Goal: Information Seeking & Learning: Check status

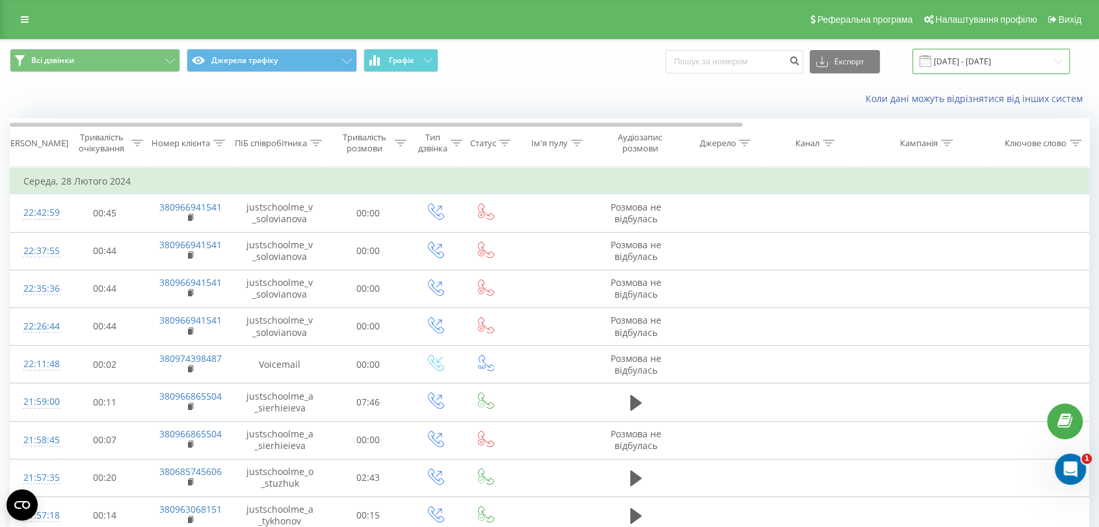
click at [898, 55] on input "[DATE] - [DATE]" at bounding box center [990, 61] width 157 height 25
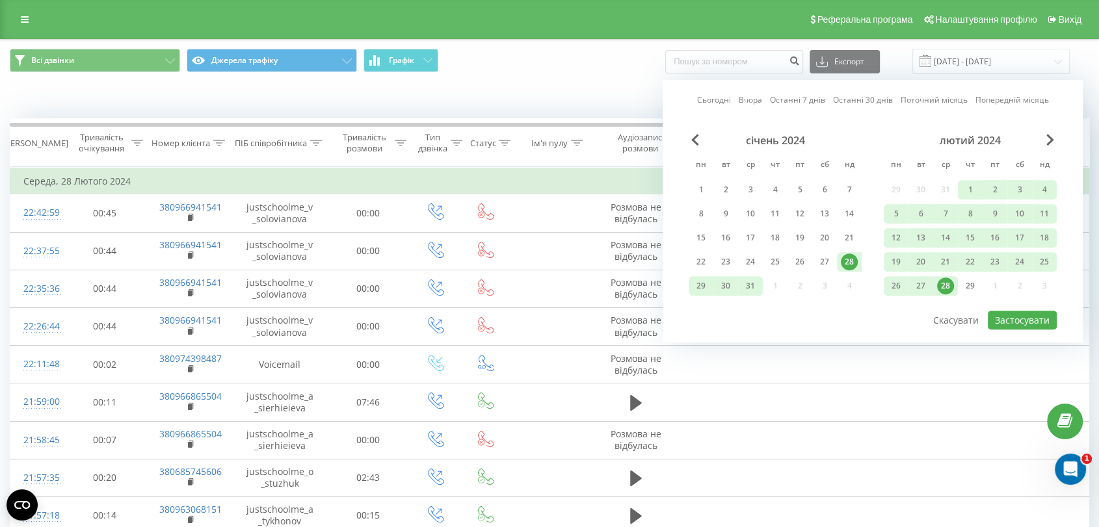
click at [750, 100] on link "Вчора" at bounding box center [749, 100] width 23 height 12
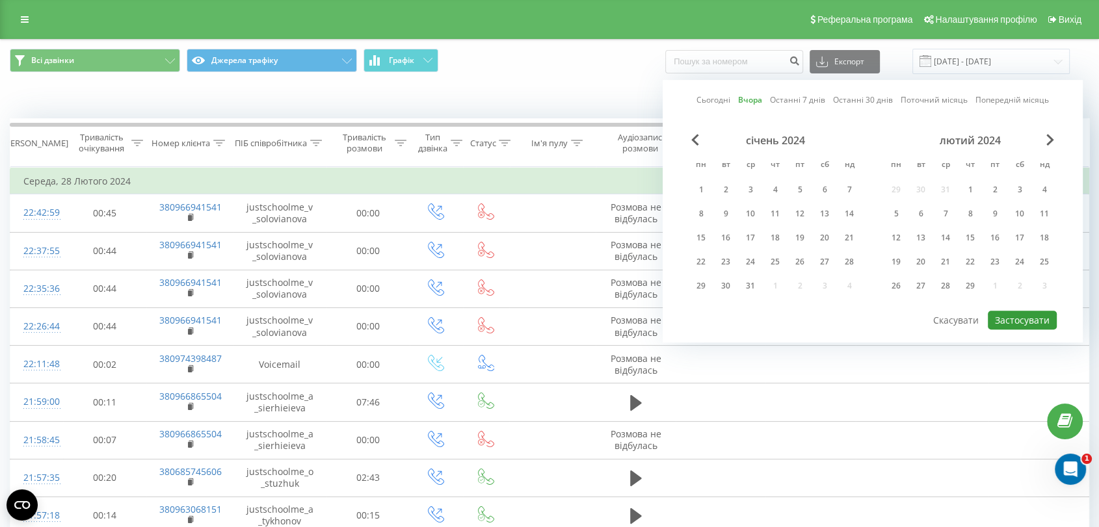
click at [898, 317] on button "Застосувати" at bounding box center [1021, 320] width 69 height 19
type input "[DATE] - [DATE]"
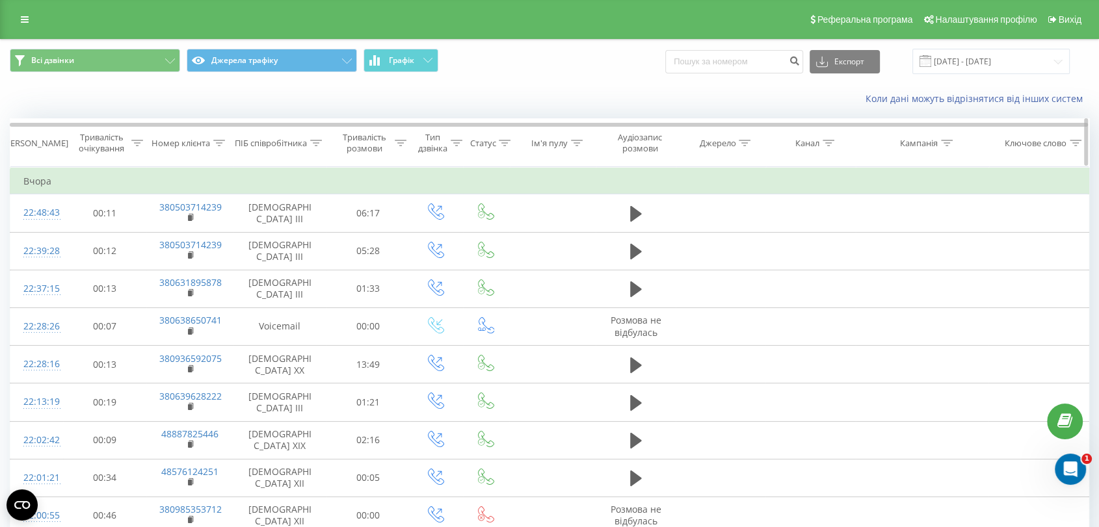
click at [324, 141] on div "ПІБ співробітника" at bounding box center [279, 143] width 93 height 11
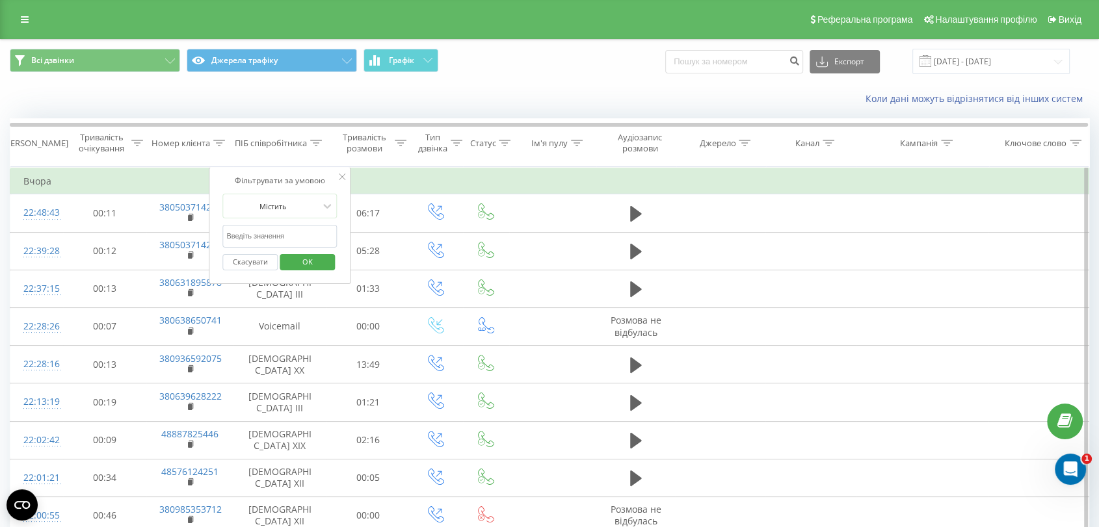
click at [298, 246] on input "text" at bounding box center [279, 236] width 114 height 23
type input "з"
click button "OK" at bounding box center [307, 262] width 55 height 16
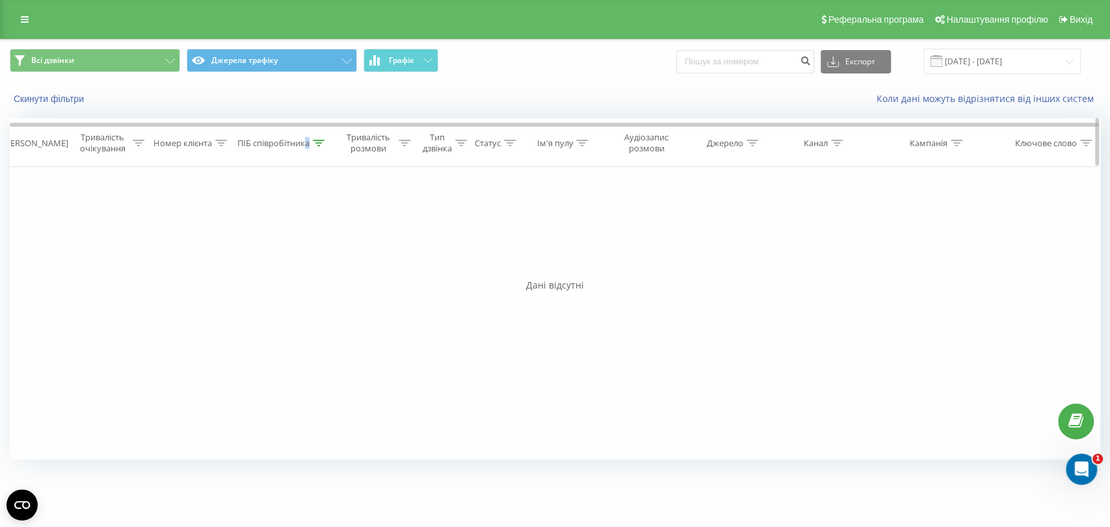
drag, startPoint x: 307, startPoint y: 139, endPoint x: 313, endPoint y: 152, distance: 14.3
click at [308, 140] on div "ПІБ співробітника" at bounding box center [273, 143] width 72 height 11
click at [294, 235] on input "[PERSON_NAME]" at bounding box center [283, 236] width 114 height 23
click at [315, 260] on span "OK" at bounding box center [310, 262] width 36 height 20
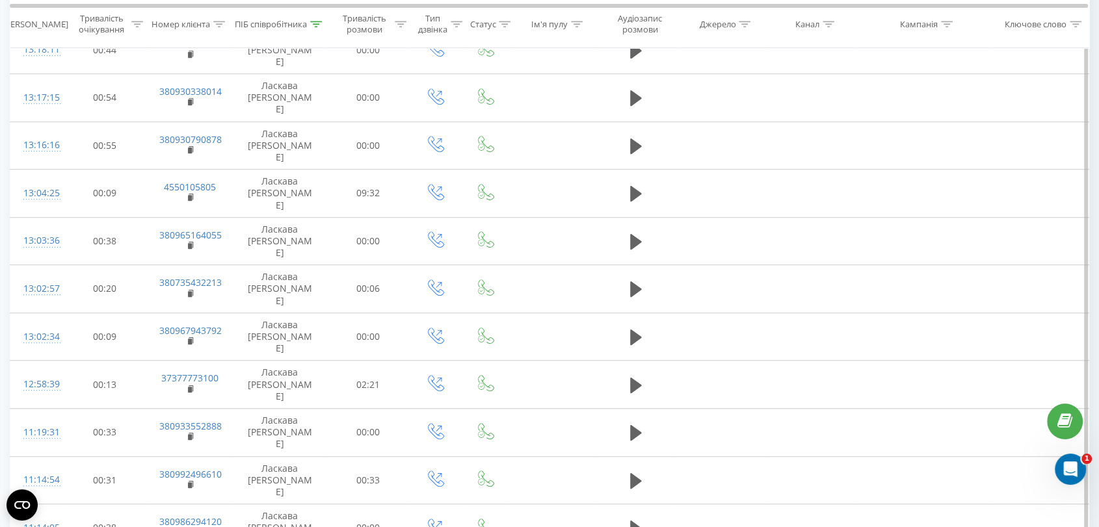
scroll to position [660, 0]
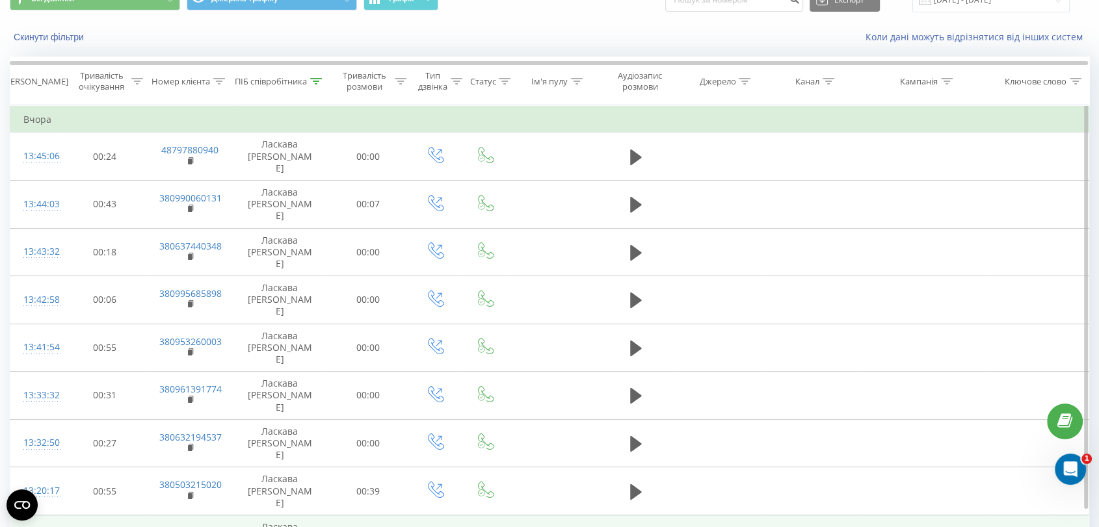
scroll to position [94, 0]
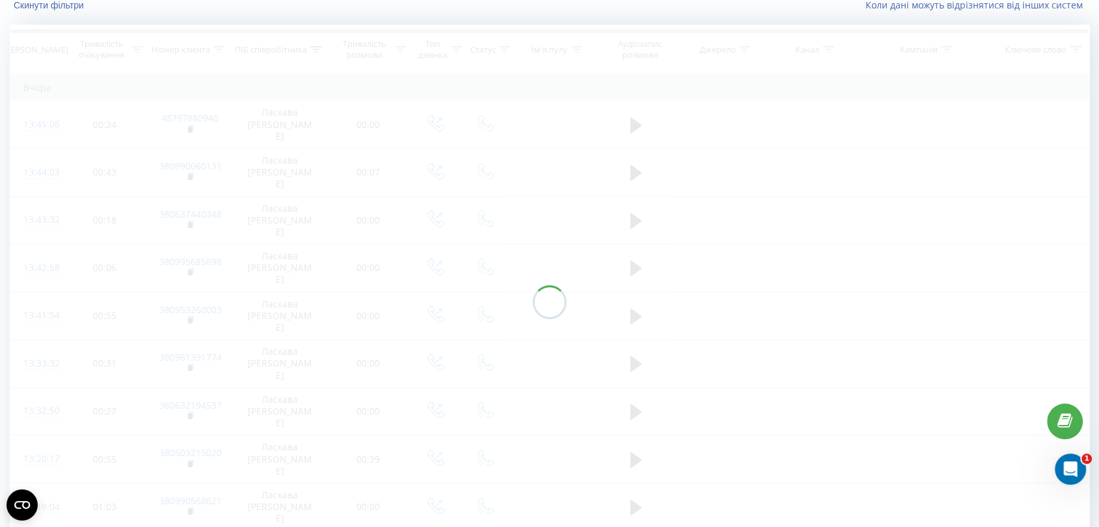
scroll to position [86, 0]
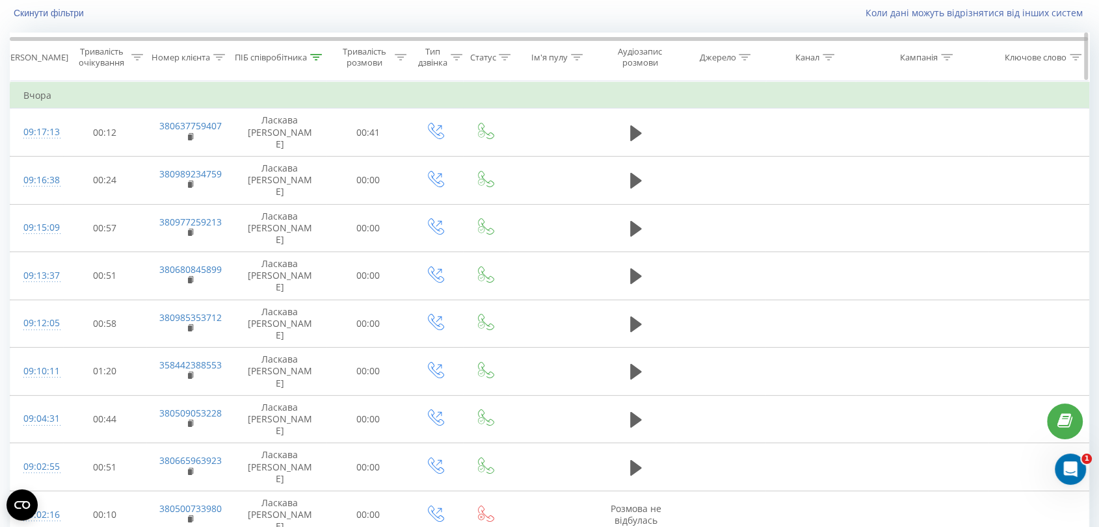
click at [319, 58] on icon at bounding box center [316, 57] width 12 height 7
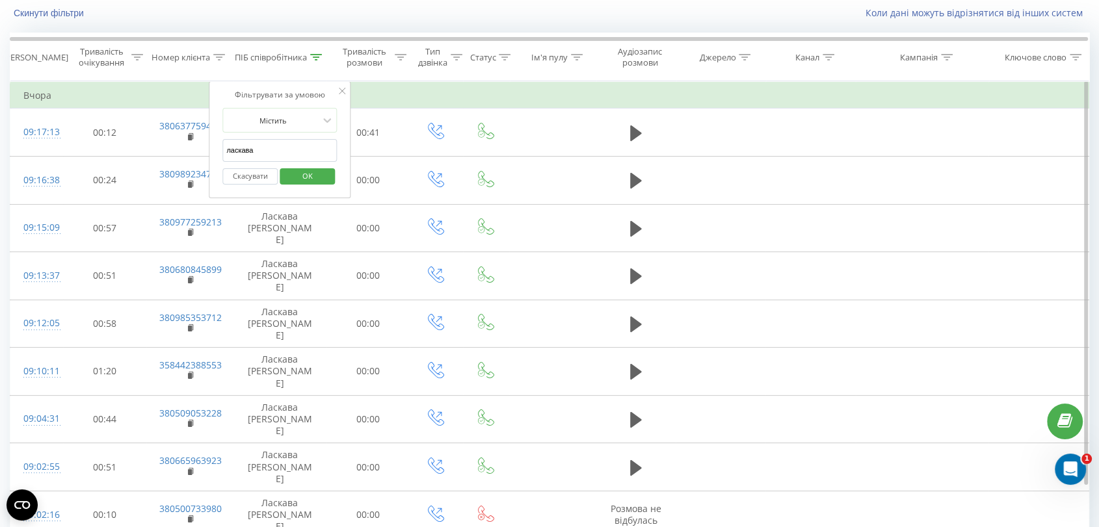
click at [311, 144] on input "ласкава" at bounding box center [279, 150] width 114 height 23
click at [322, 177] on span "OK" at bounding box center [307, 176] width 36 height 20
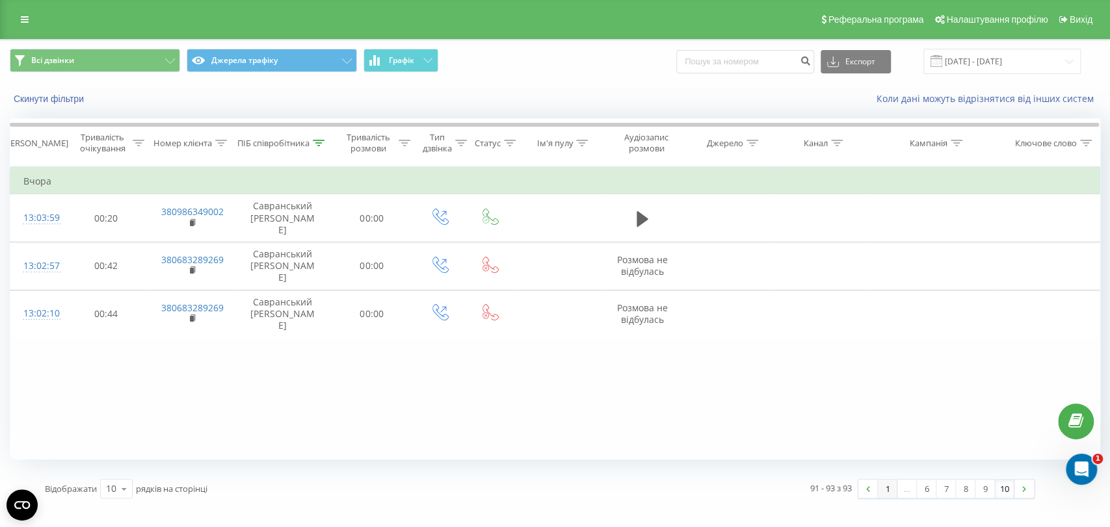
click at [885, 410] on link "1" at bounding box center [888, 489] width 20 height 18
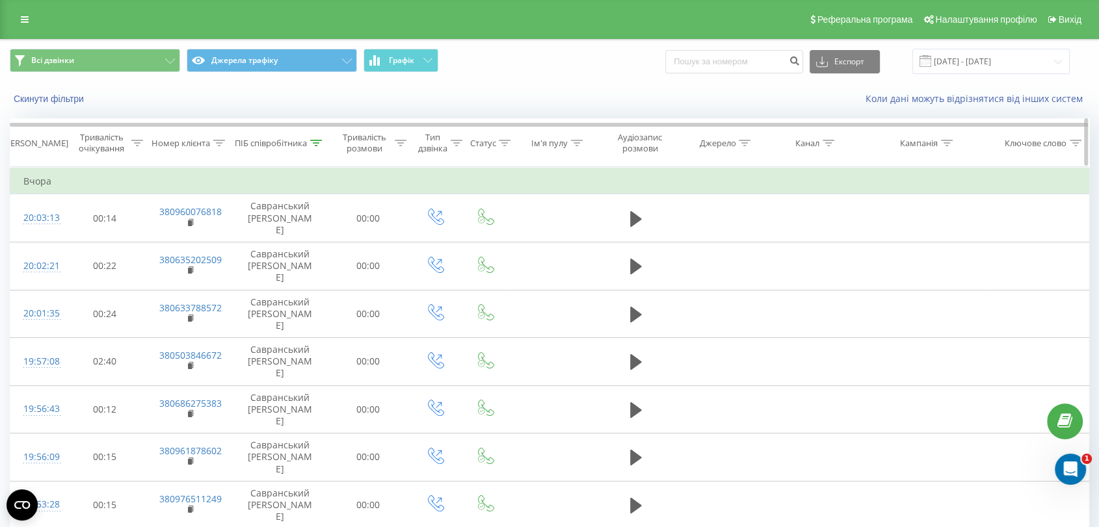
click at [316, 143] on icon at bounding box center [316, 143] width 12 height 7
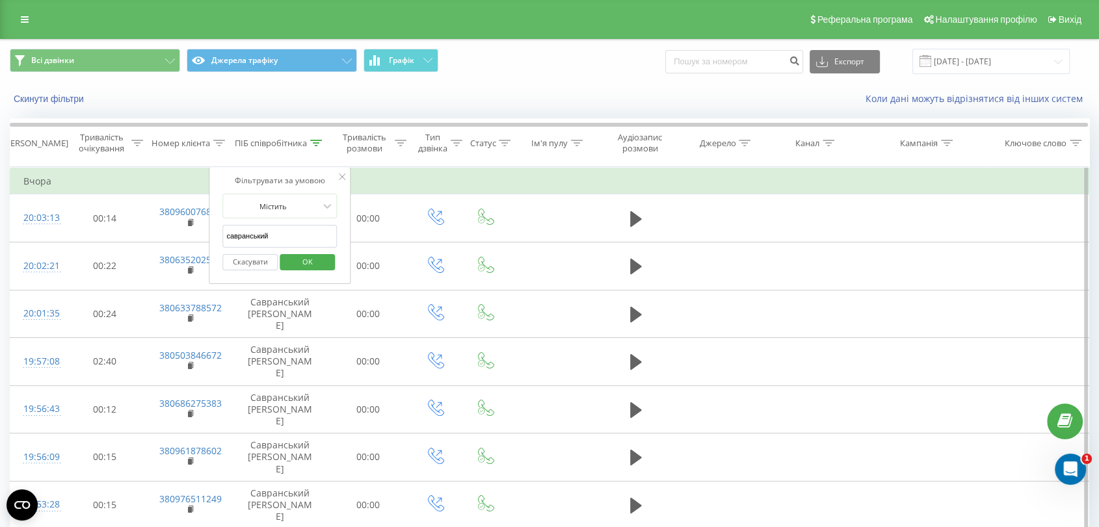
click at [298, 242] on input "савранський" at bounding box center [279, 236] width 114 height 23
click at [312, 261] on span "OK" at bounding box center [307, 262] width 36 height 20
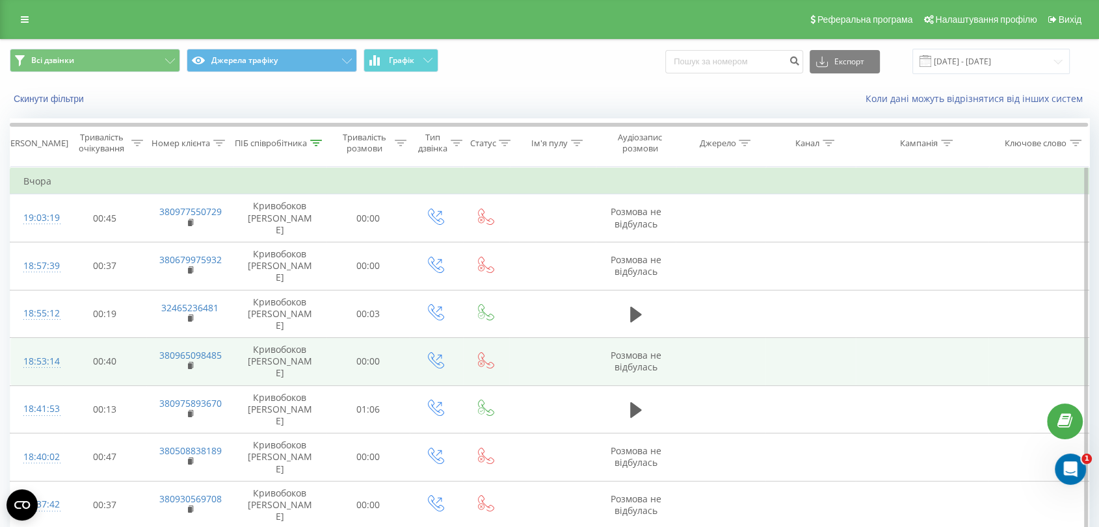
scroll to position [94, 0]
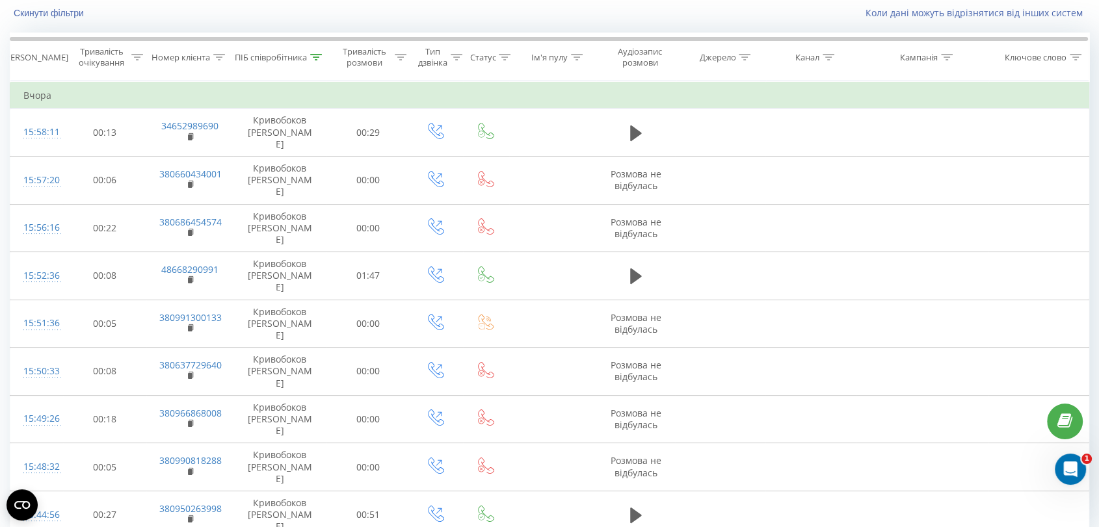
scroll to position [55, 0]
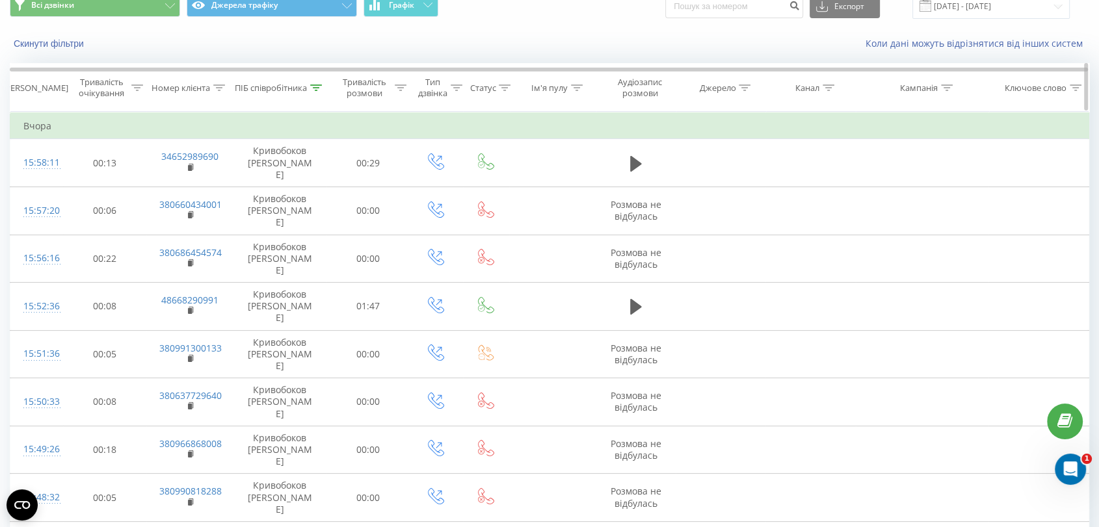
click at [312, 90] on icon at bounding box center [316, 88] width 12 height 7
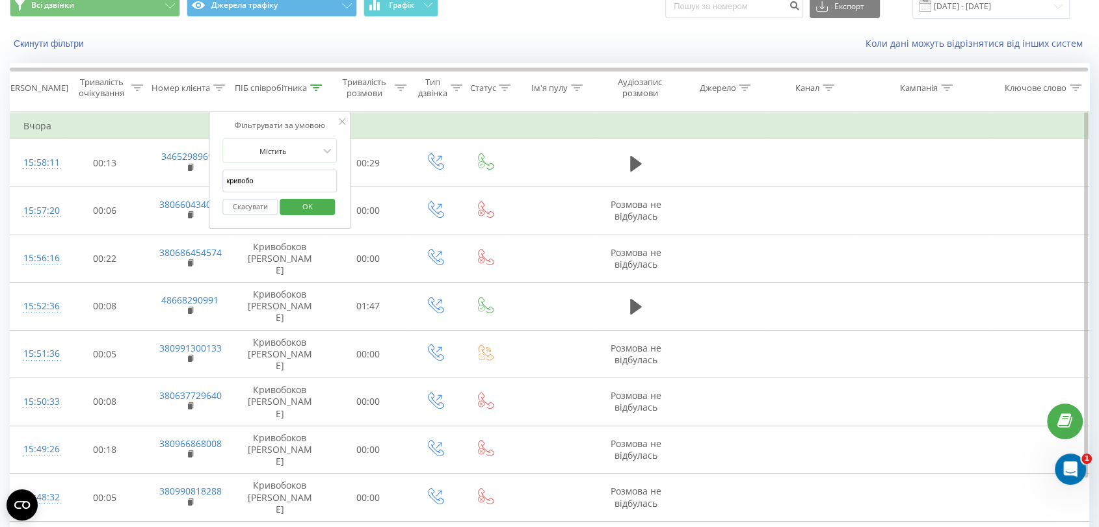
click at [302, 171] on input "кривобо" at bounding box center [279, 181] width 114 height 23
click at [302, 190] on input "гром" at bounding box center [279, 181] width 114 height 23
click at [323, 204] on span "OK" at bounding box center [307, 206] width 36 height 20
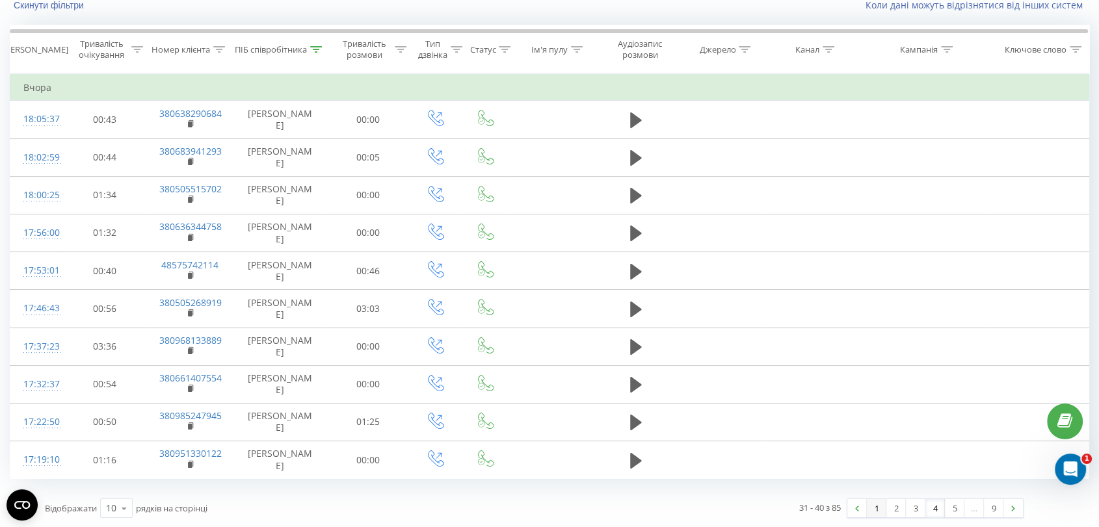
click at [881, 410] on link "1" at bounding box center [876, 508] width 20 height 18
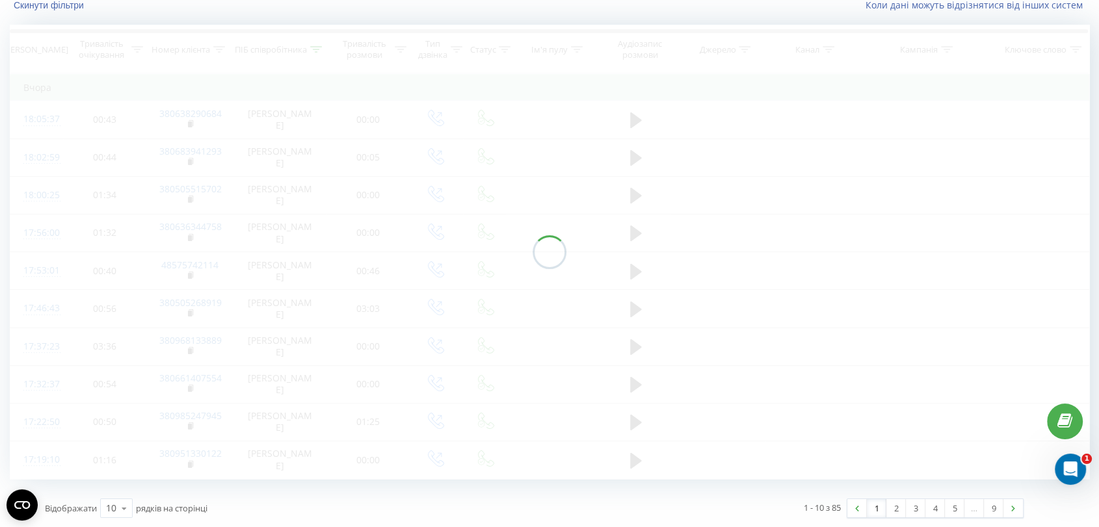
scroll to position [86, 0]
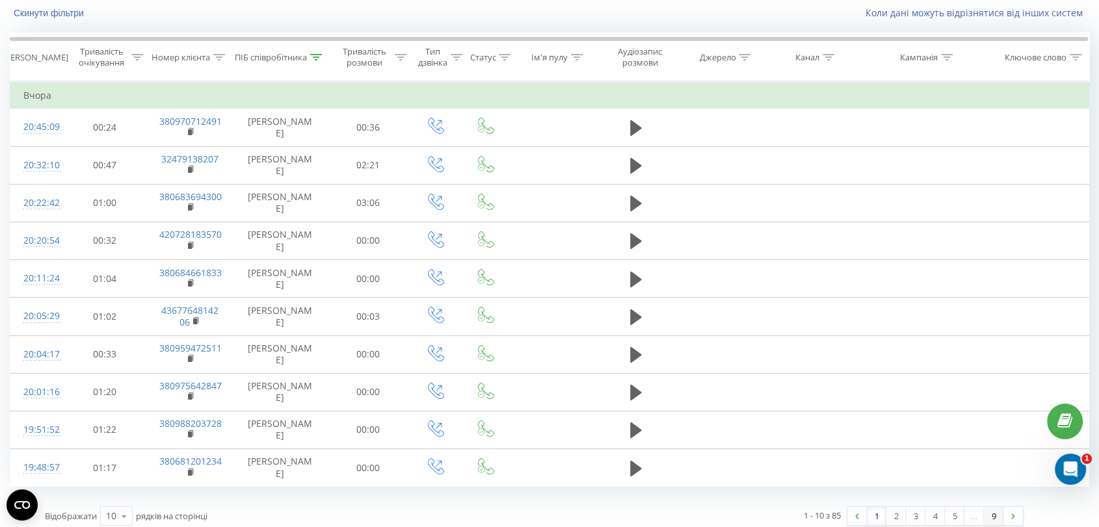
click at [898, 410] on link "9" at bounding box center [993, 516] width 20 height 18
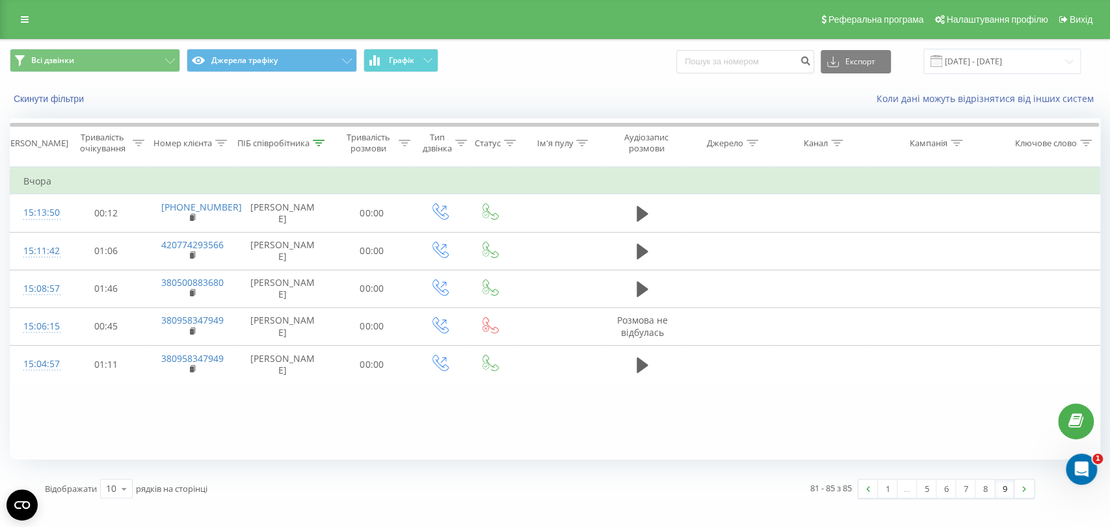
click at [318, 133] on th "ПІБ співробітника" at bounding box center [282, 143] width 94 height 48
click at [316, 138] on div at bounding box center [319, 143] width 12 height 11
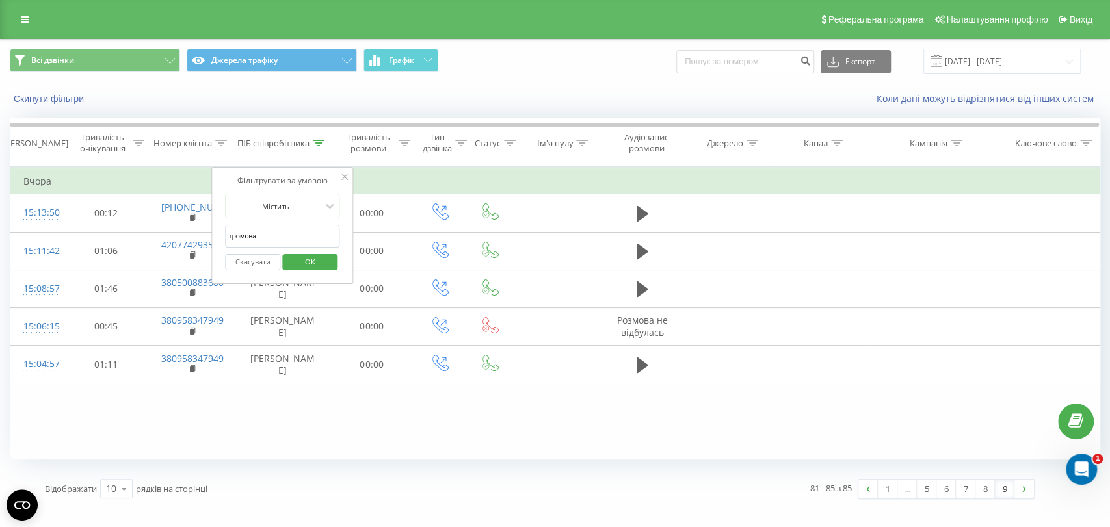
click at [302, 237] on input "громова" at bounding box center [283, 236] width 114 height 23
click button "OK" at bounding box center [309, 262] width 55 height 16
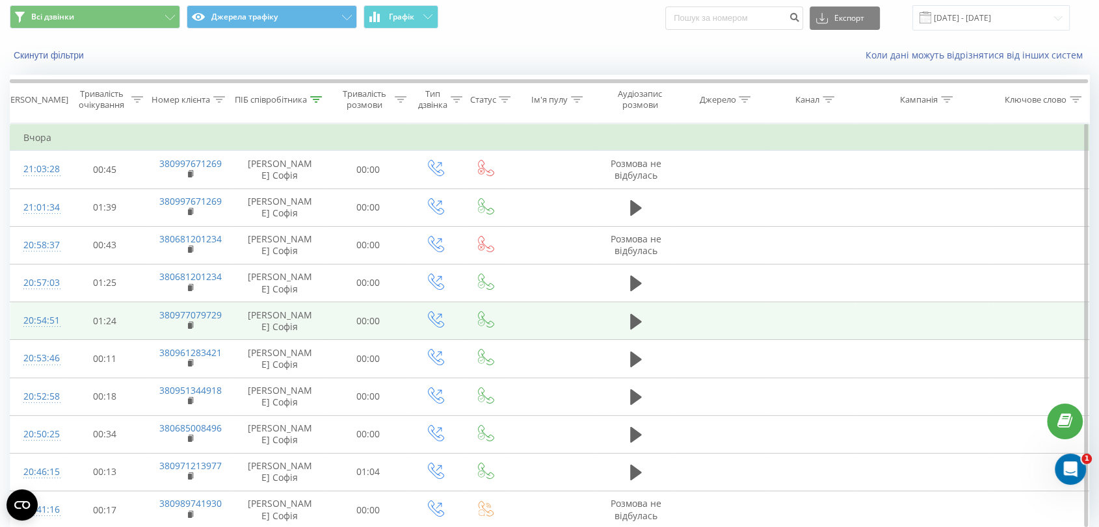
scroll to position [94, 0]
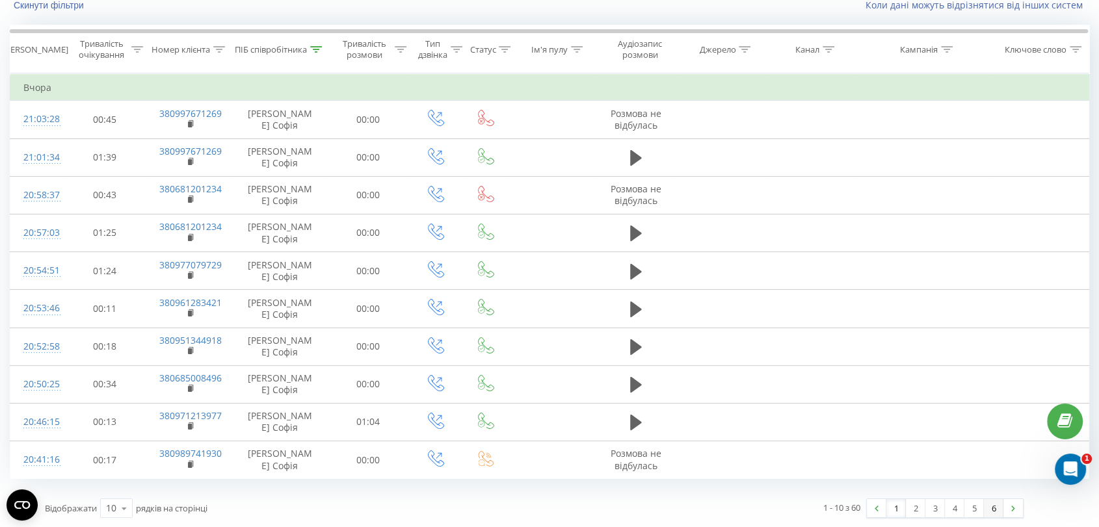
click at [898, 410] on link "6" at bounding box center [993, 508] width 20 height 18
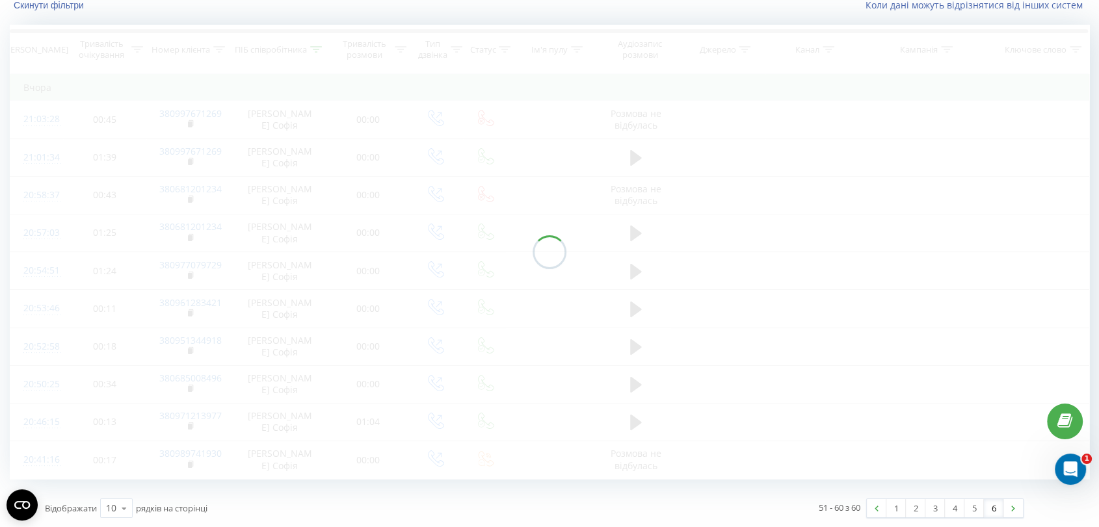
scroll to position [86, 0]
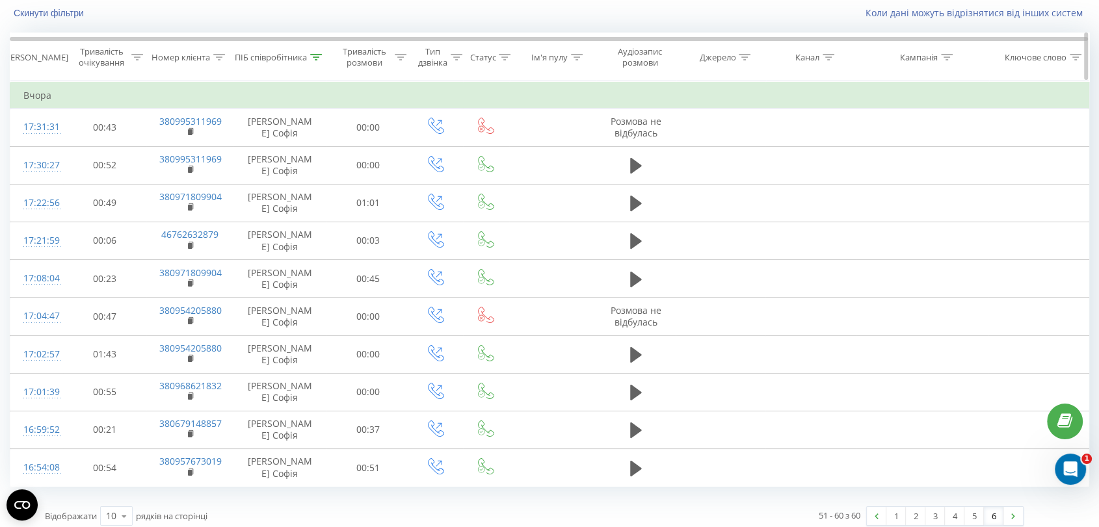
click at [302, 55] on div "ПІБ співробітника" at bounding box center [271, 57] width 72 height 11
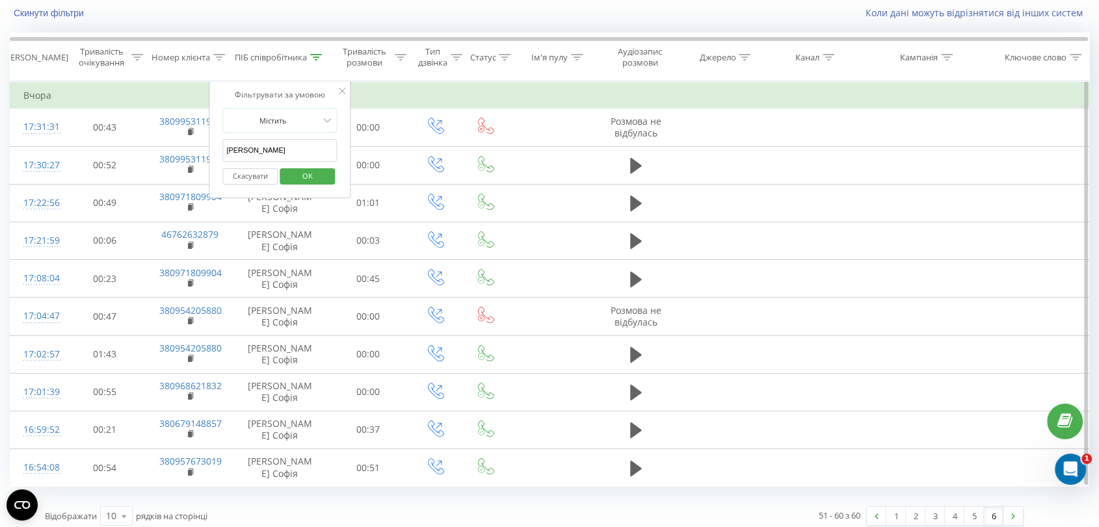
click at [300, 139] on input "[PERSON_NAME]" at bounding box center [279, 150] width 114 height 23
click at [308, 177] on span "OK" at bounding box center [307, 176] width 36 height 20
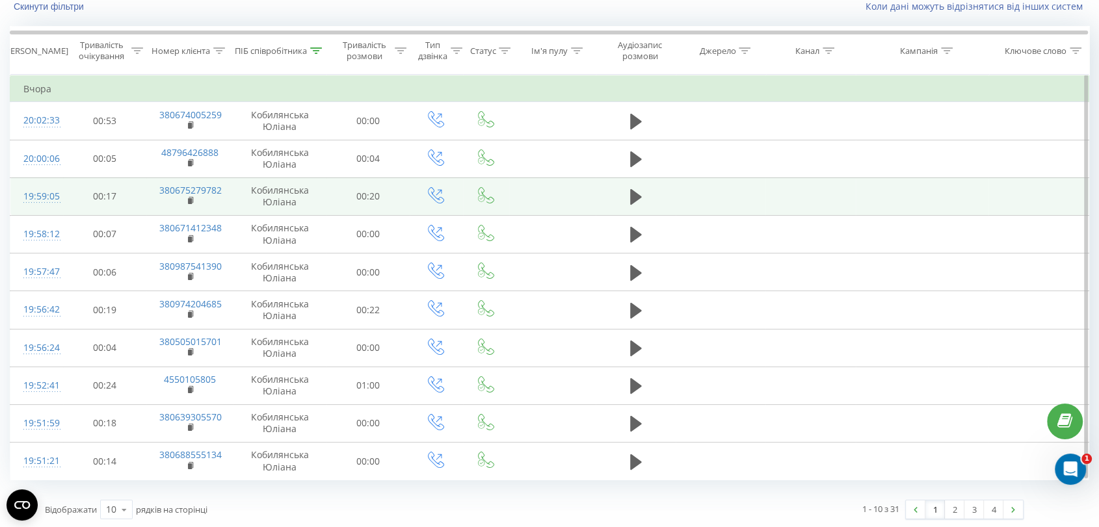
scroll to position [94, 0]
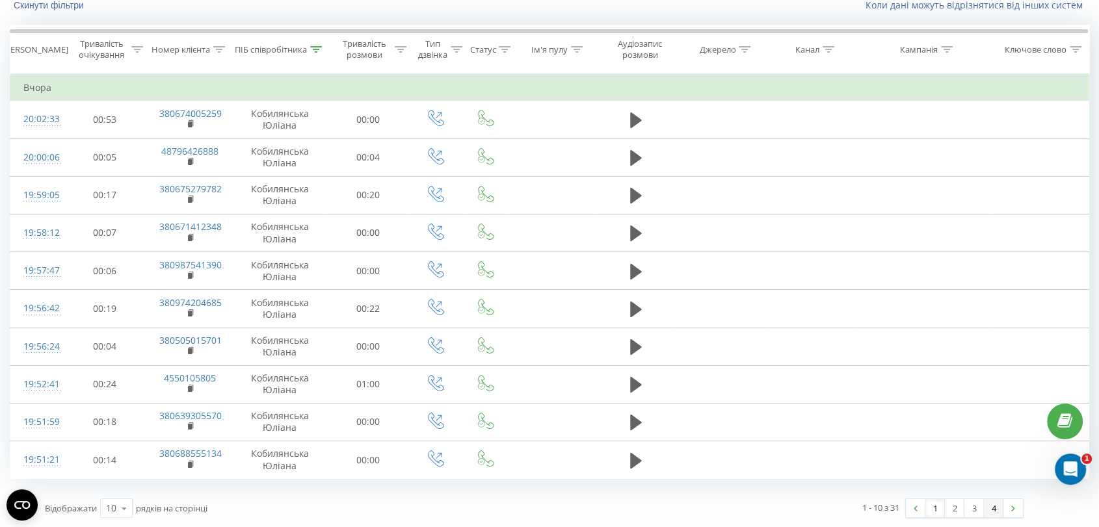
click at [898, 410] on link "4" at bounding box center [993, 508] width 20 height 18
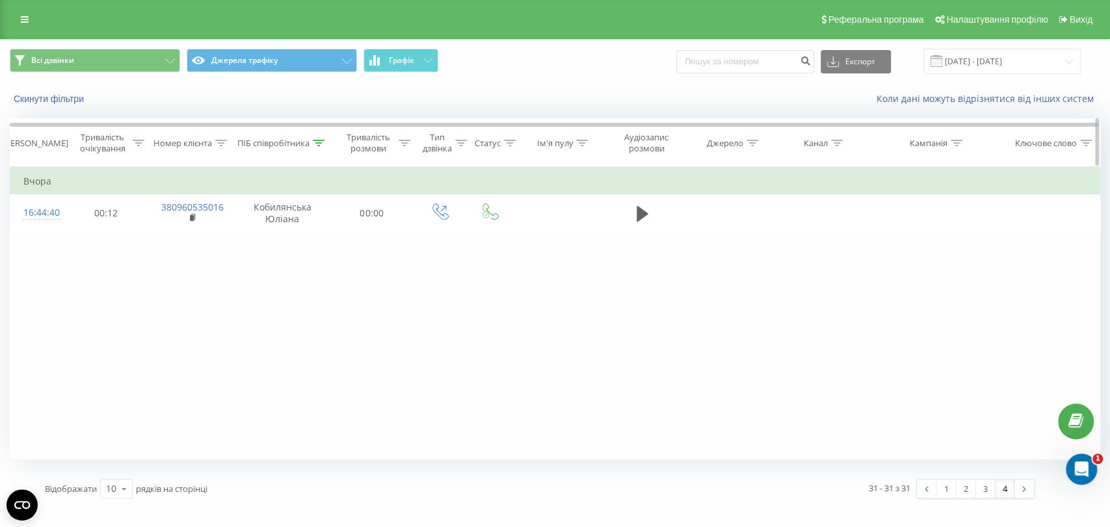
click at [322, 150] on th "ПІБ співробітника" at bounding box center [282, 143] width 94 height 48
click at [317, 142] on icon at bounding box center [319, 143] width 12 height 7
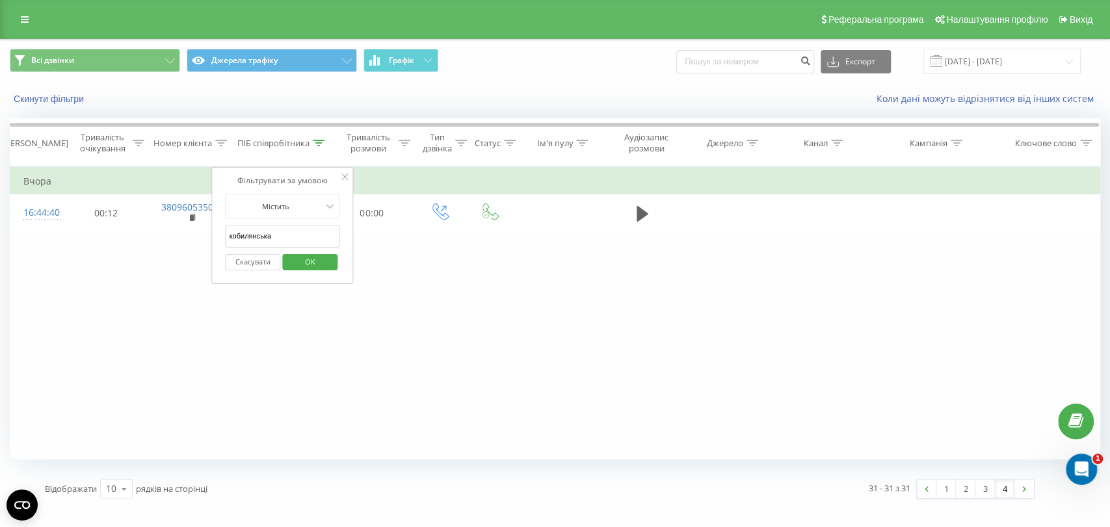
click at [303, 242] on input "кобилянська" at bounding box center [283, 236] width 114 height 23
type input "жуков"
click button "OK" at bounding box center [309, 262] width 55 height 16
